Goal: Check status: Check status

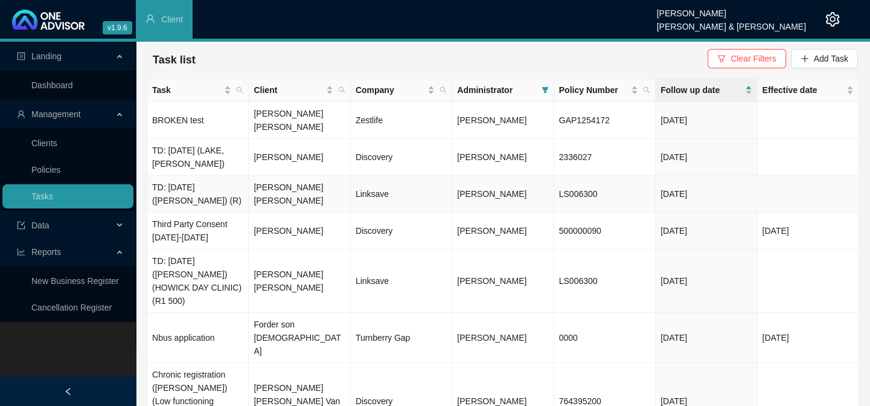
click at [216, 181] on td "TD: [DATE] ([PERSON_NAME]) (R)" at bounding box center [197, 194] width 101 height 37
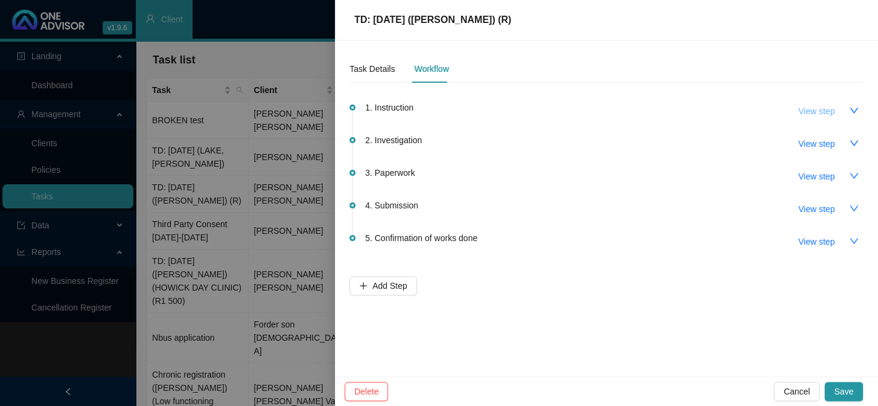
click at [741, 110] on span "View step" at bounding box center [817, 110] width 36 height 13
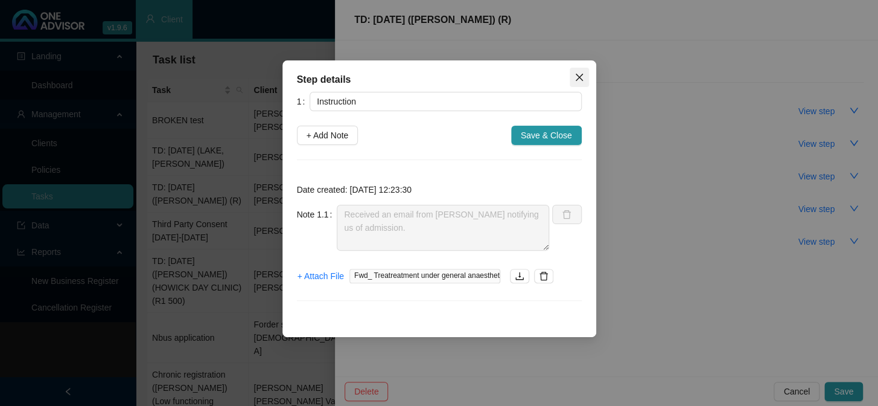
click at [578, 74] on icon "close" at bounding box center [580, 77] width 10 height 10
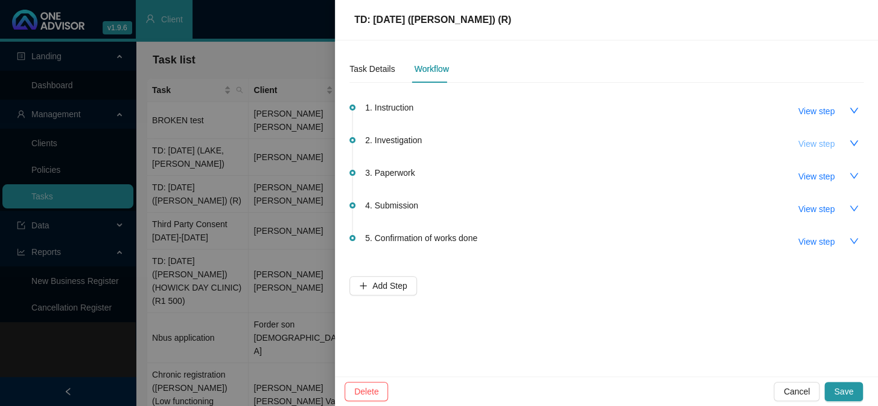
click at [741, 144] on span "View step" at bounding box center [817, 143] width 36 height 13
type input "Investigation"
type textarea "Noted that Anaesthetist was short paid. There are two claim lines that also rej…"
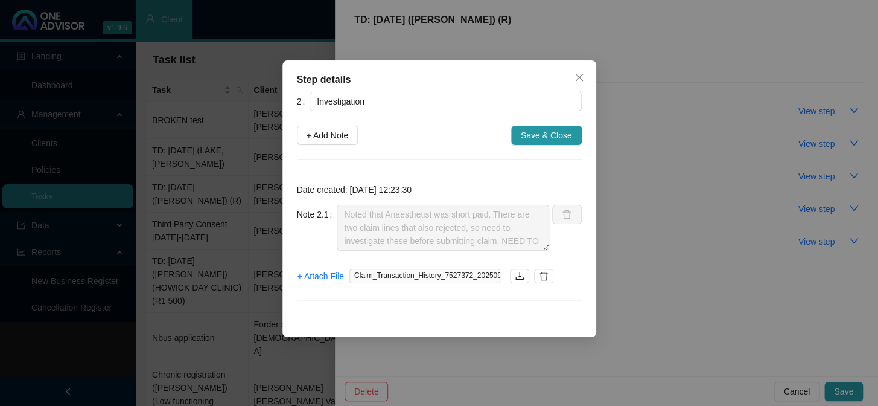
scroll to position [27, 0]
click at [575, 75] on icon "close" at bounding box center [580, 77] width 10 height 10
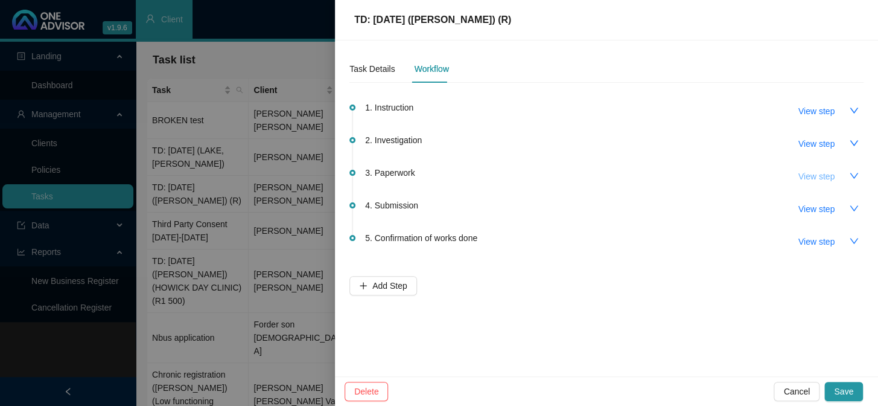
click at [741, 177] on span "View step" at bounding box center [817, 176] width 36 height 13
type input "Paperwork"
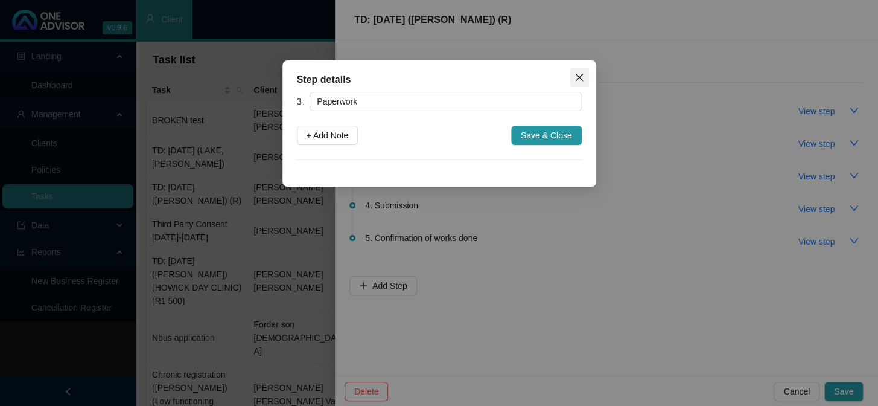
click at [581, 78] on icon "close" at bounding box center [580, 77] width 10 height 10
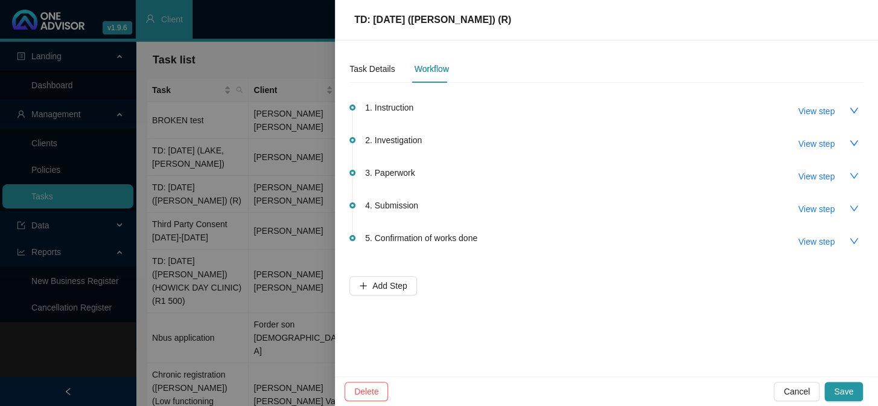
click at [318, 133] on div at bounding box center [439, 203] width 878 height 406
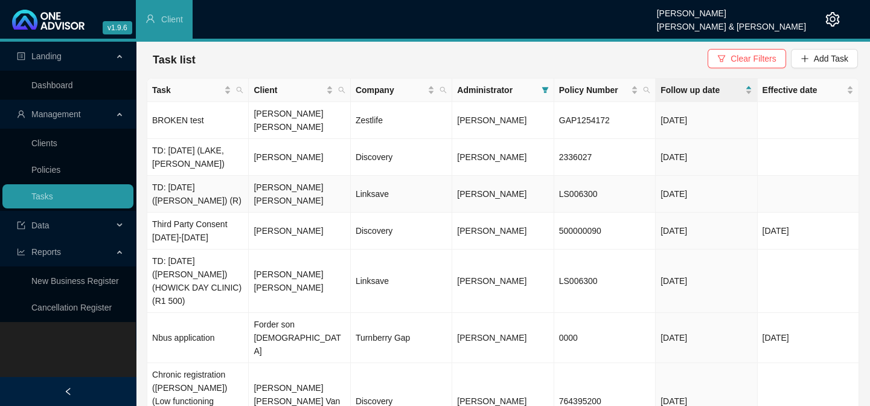
click at [275, 184] on td "[PERSON_NAME] [PERSON_NAME]" at bounding box center [299, 194] width 101 height 37
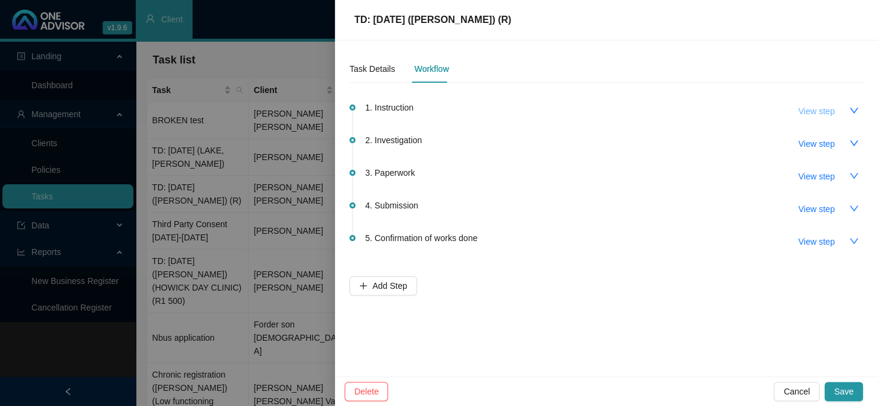
click at [741, 111] on span "View step" at bounding box center [817, 110] width 36 height 13
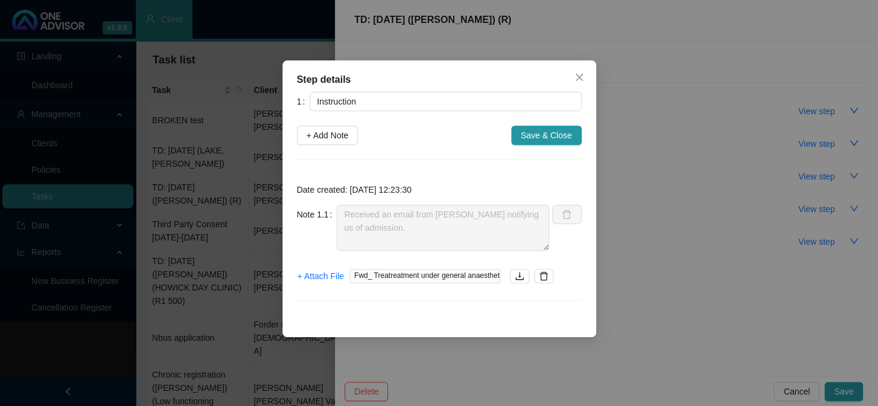
click at [718, 144] on div "Step details 1 Instruction + Add Note Save & Close Date created: [DATE] 12:23:3…" at bounding box center [439, 203] width 878 height 406
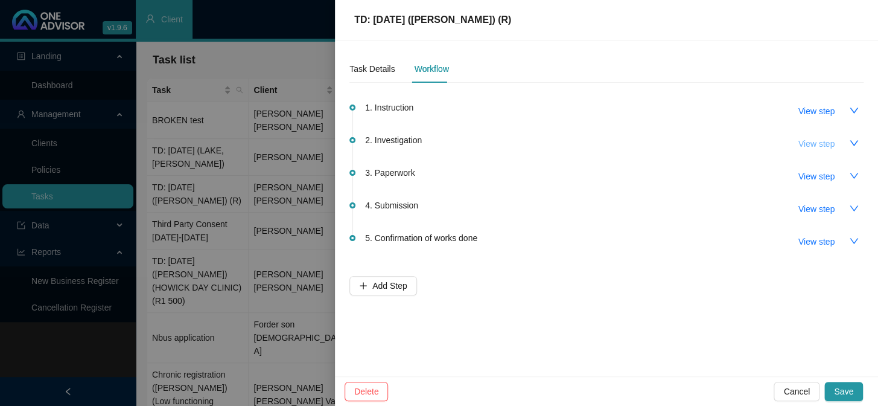
click at [741, 146] on span "View step" at bounding box center [817, 143] width 36 height 13
type input "Investigation"
type textarea "Noted that Anaesthetist was short paid. There are two claim lines that also rej…"
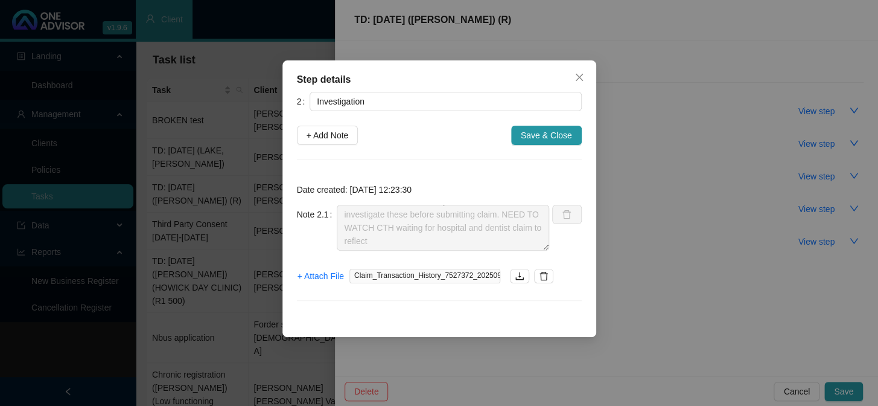
click at [654, 219] on div "Step details 2 Investigation + Add Note Save & Close Date created: [DATE] 12:23…" at bounding box center [439, 203] width 878 height 406
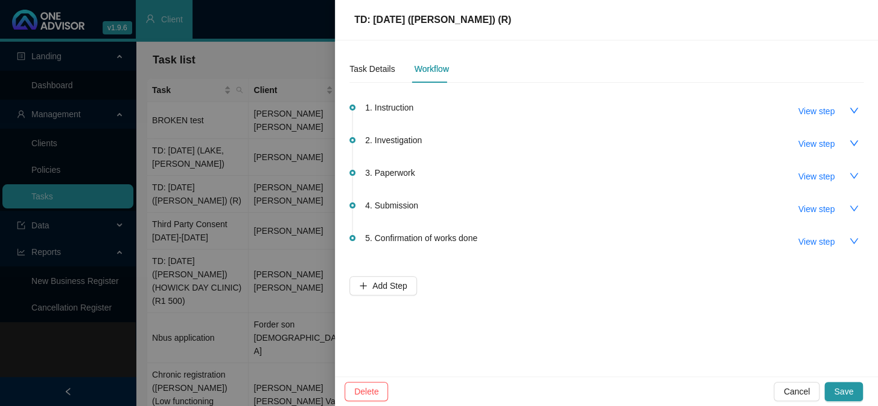
click at [222, 168] on div at bounding box center [439, 203] width 878 height 406
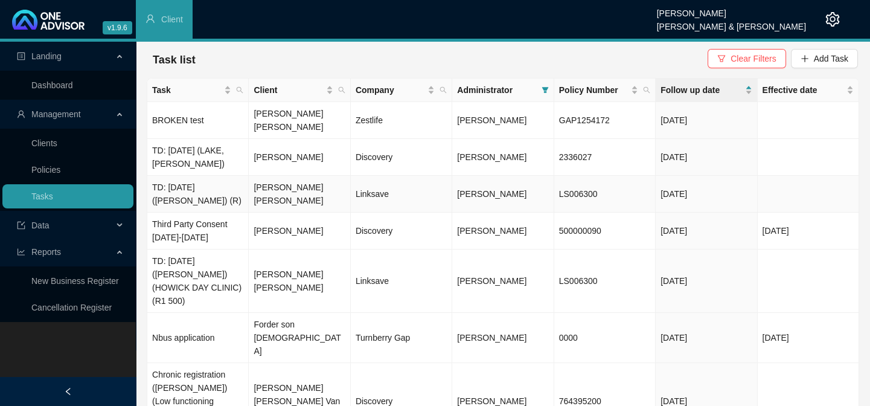
click at [314, 181] on td "[PERSON_NAME] [PERSON_NAME]" at bounding box center [299, 194] width 101 height 37
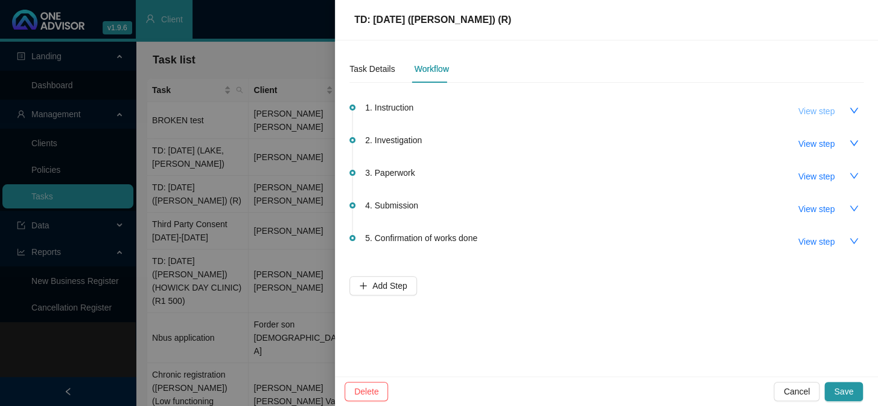
click at [741, 109] on span "View step" at bounding box center [817, 110] width 36 height 13
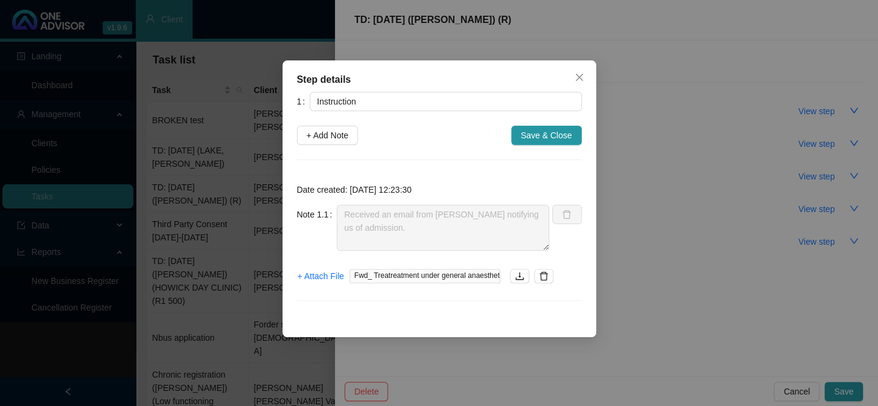
click at [197, 187] on div "Step details 1 Instruction + Add Note Save & Close Date created: [DATE] 12:23:3…" at bounding box center [439, 203] width 878 height 406
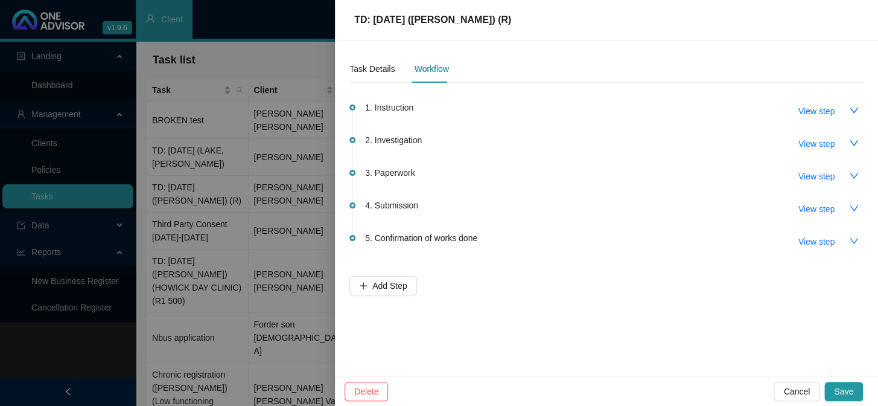
click at [275, 117] on div at bounding box center [439, 203] width 878 height 406
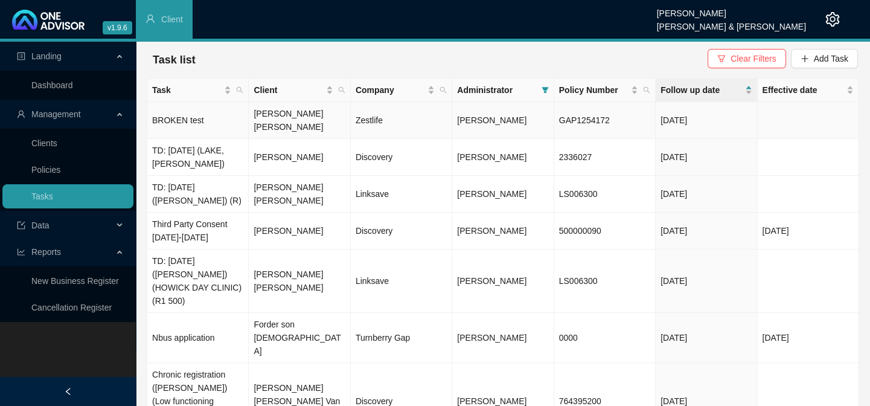
click at [275, 117] on td "[PERSON_NAME] [PERSON_NAME]" at bounding box center [299, 120] width 101 height 37
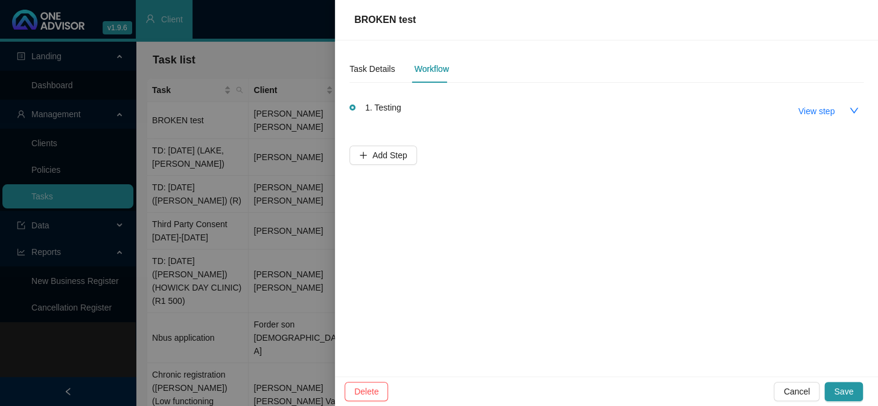
click at [269, 144] on div at bounding box center [439, 203] width 878 height 406
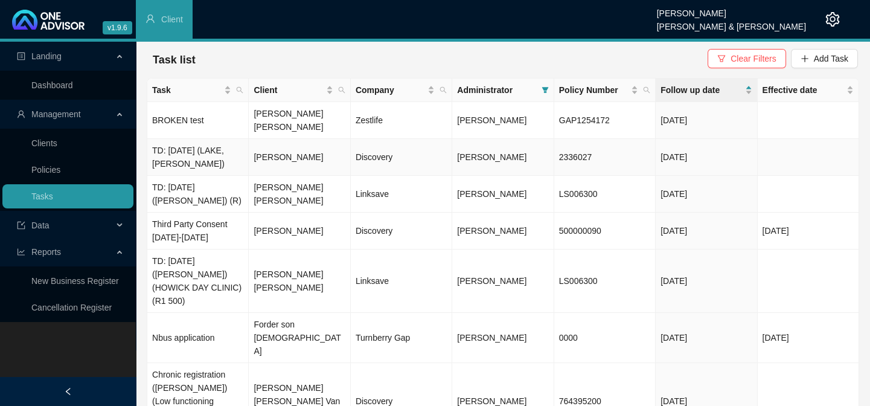
click at [269, 144] on td "[PERSON_NAME]" at bounding box center [299, 157] width 101 height 37
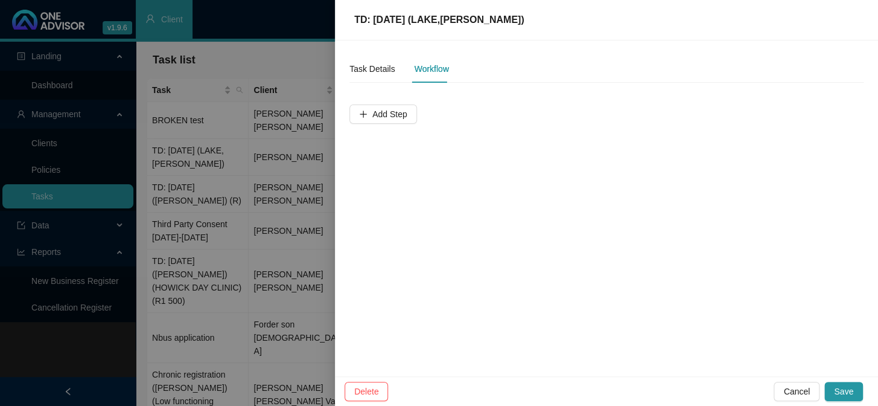
click at [291, 167] on div at bounding box center [439, 203] width 878 height 406
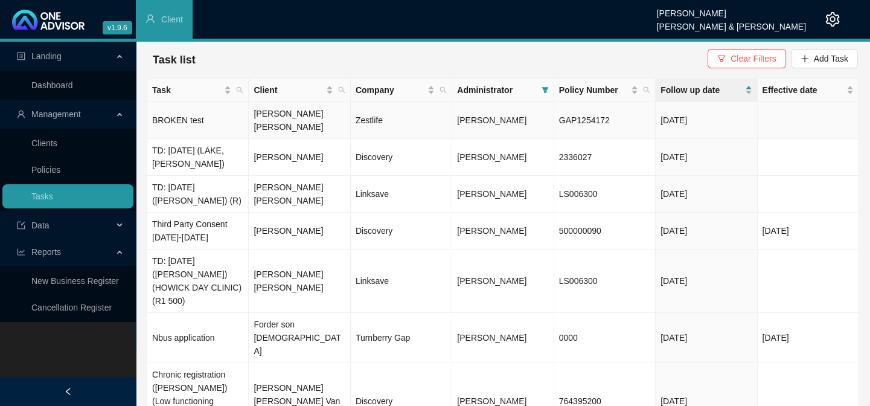
click at [388, 117] on td "Zestlife" at bounding box center [401, 120] width 101 height 37
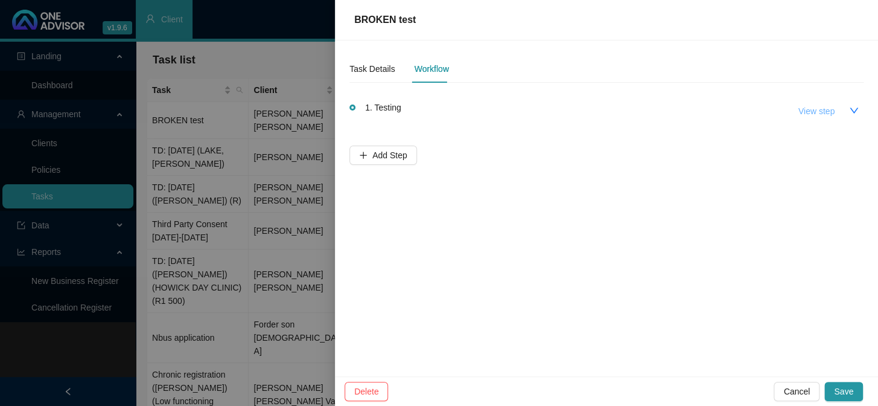
click at [741, 111] on span "View step" at bounding box center [817, 110] width 36 height 13
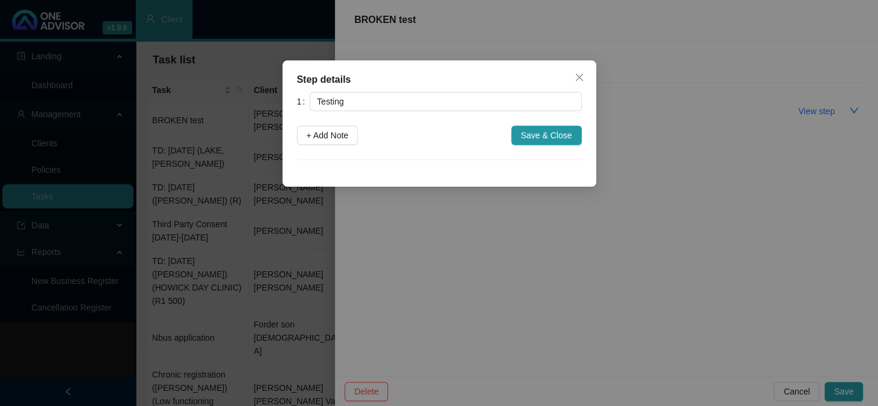
click at [726, 146] on div "Step details 1 Testing + Add Note Save & Close Cancel OK" at bounding box center [439, 203] width 878 height 406
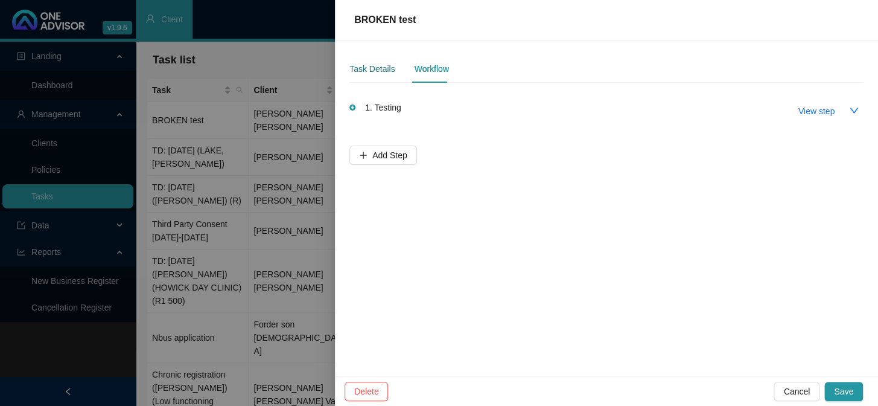
click at [384, 63] on div "Task Details" at bounding box center [372, 68] width 45 height 13
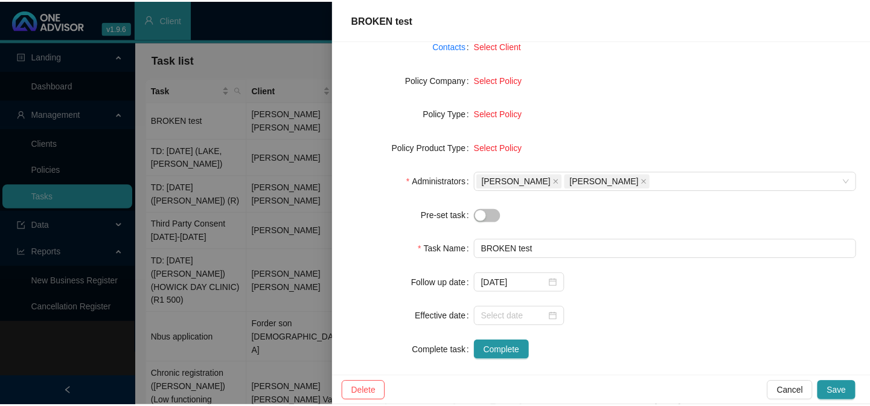
scroll to position [169, 0]
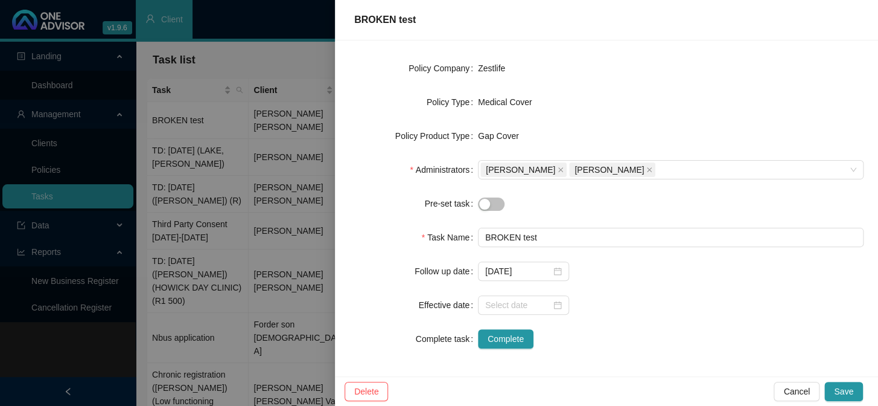
click at [175, 109] on div at bounding box center [439, 203] width 878 height 406
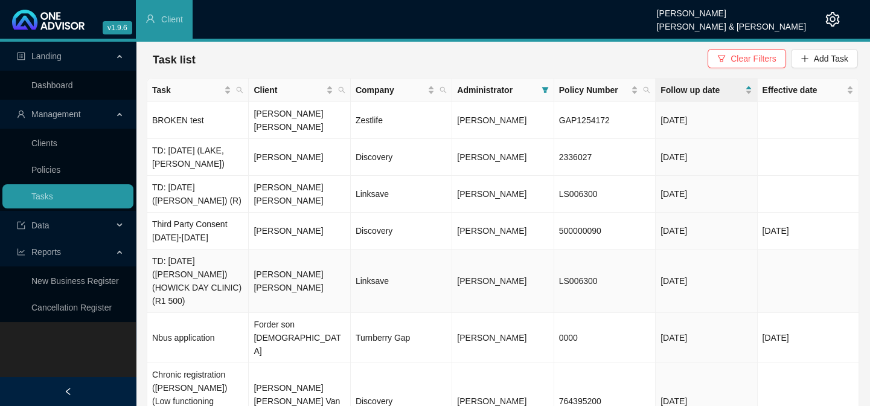
click at [302, 260] on td "[PERSON_NAME] [PERSON_NAME]" at bounding box center [299, 280] width 101 height 63
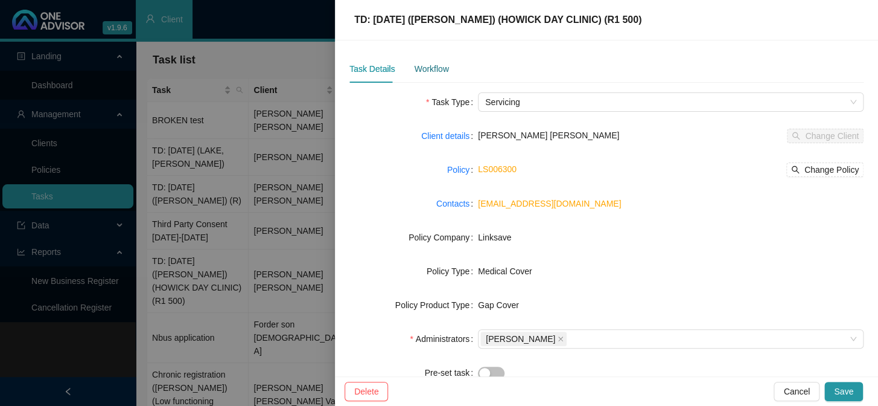
click at [423, 62] on div "Workflow" at bounding box center [431, 68] width 34 height 13
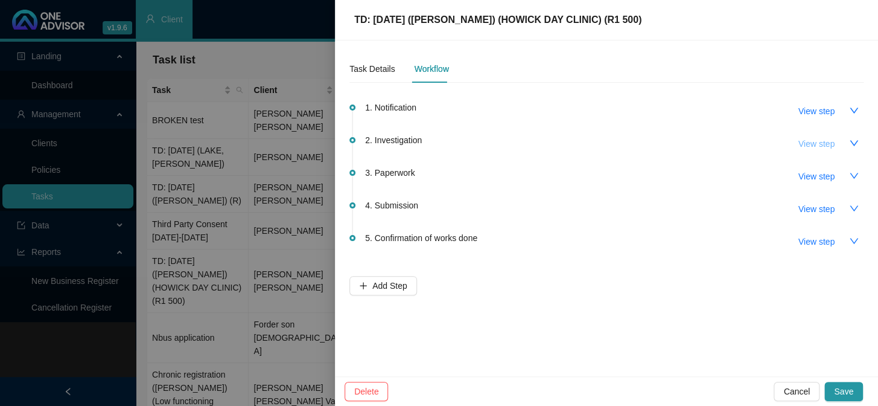
click at [741, 139] on span "View step" at bounding box center [817, 143] width 36 height 13
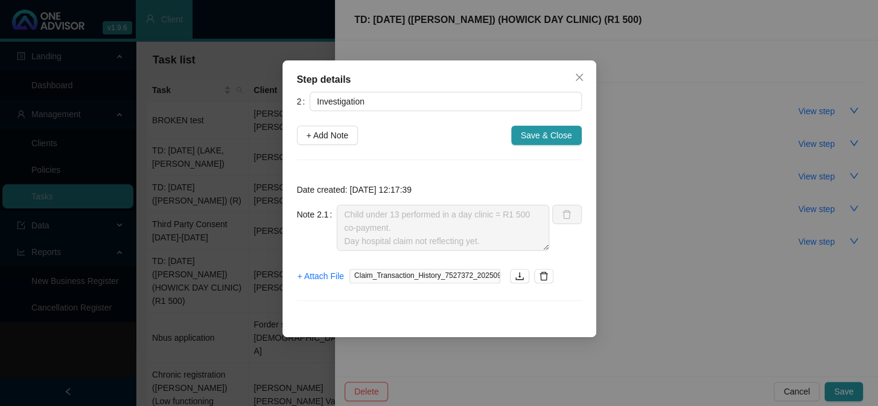
click at [633, 211] on div "Step details 2 Investigation + Add Note Save & Close Date created: [DATE] 12:17…" at bounding box center [439, 203] width 878 height 406
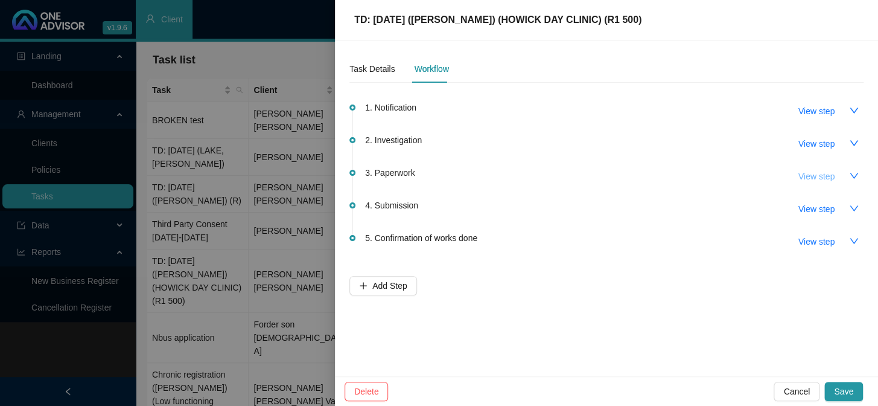
click at [741, 174] on span "View step" at bounding box center [817, 176] width 36 height 13
type input "Paperwork"
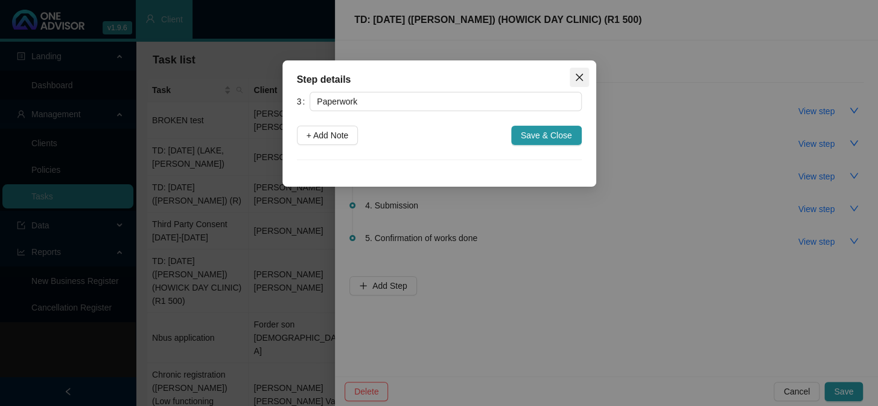
click at [577, 72] on icon "close" at bounding box center [580, 77] width 10 height 10
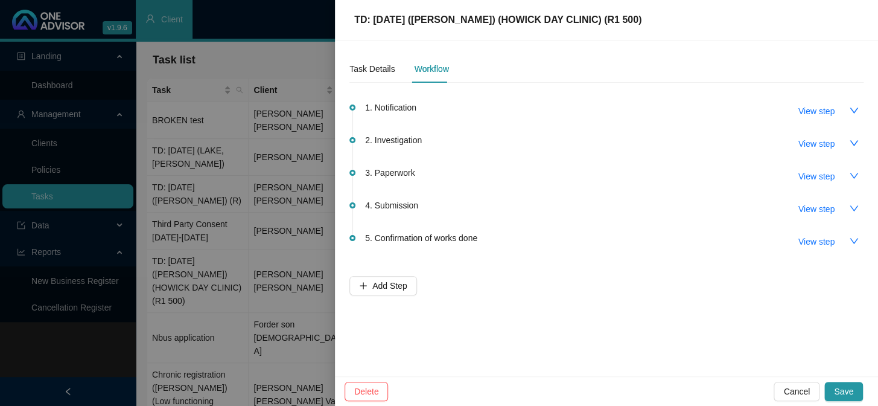
click at [235, 144] on div at bounding box center [439, 203] width 878 height 406
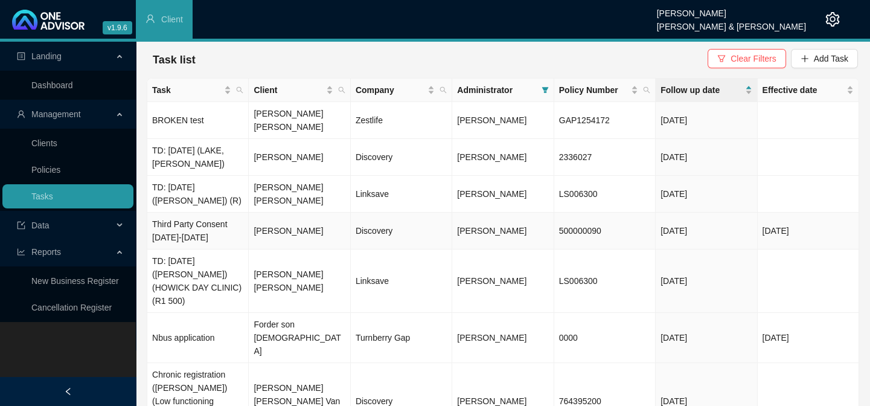
scroll to position [97, 0]
